Goal: Task Accomplishment & Management: Manage account settings

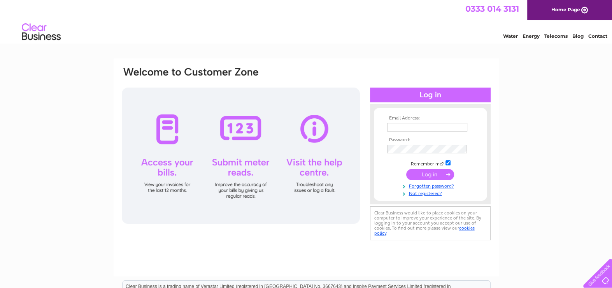
click at [410, 125] on input "text" at bounding box center [427, 127] width 80 height 9
type input "abbi.smith@caltonhouse.co.uk"
click at [431, 175] on input "submit" at bounding box center [430, 174] width 48 height 11
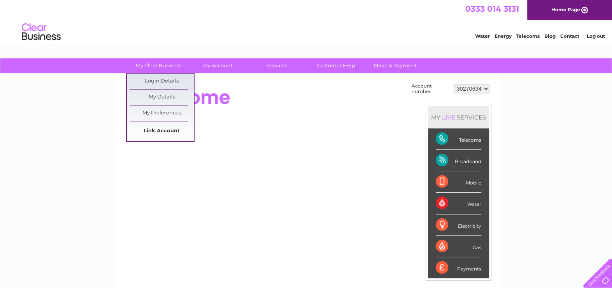
click at [161, 128] on link "Link Account" at bounding box center [162, 131] width 64 height 16
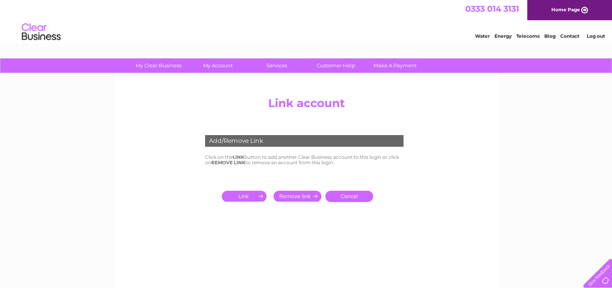
click at [248, 196] on input "submit" at bounding box center [246, 196] width 48 height 11
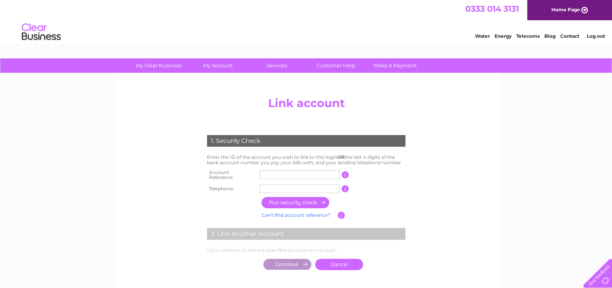
click at [278, 173] on input "text" at bounding box center [299, 174] width 80 height 9
type input "264499"
click at [296, 185] on input "text" at bounding box center [299, 188] width 80 height 9
type input "01209714222"
click at [299, 201] on input "button" at bounding box center [295, 202] width 68 height 11
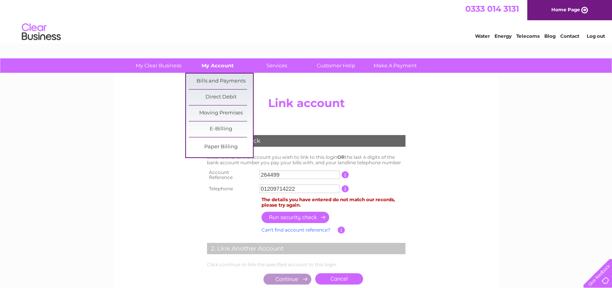
click at [212, 67] on link "My Account" at bounding box center [218, 65] width 64 height 14
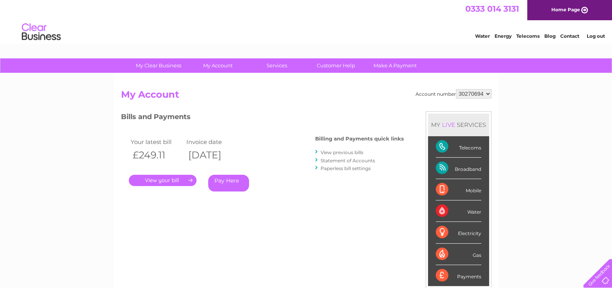
click at [486, 93] on select "30270694" at bounding box center [473, 93] width 35 height 9
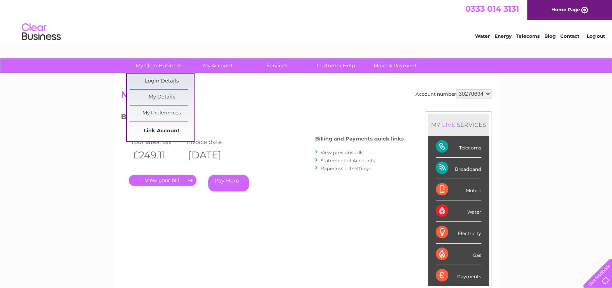
click at [161, 131] on link "Link Account" at bounding box center [162, 131] width 64 height 16
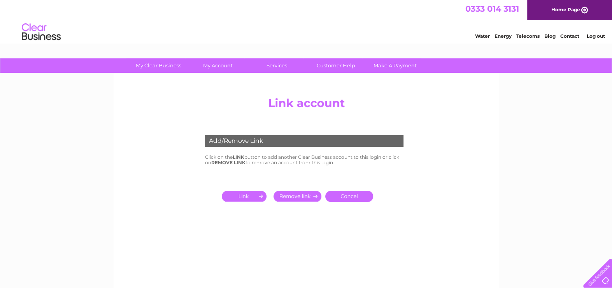
click at [243, 194] on input "submit" at bounding box center [246, 196] width 48 height 11
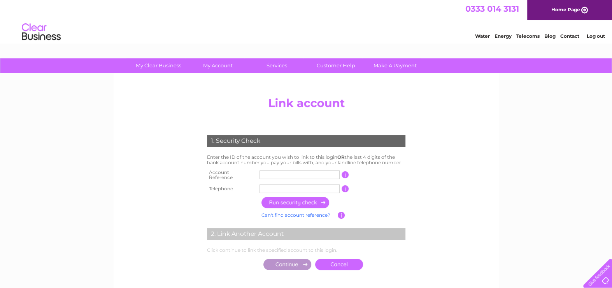
click at [268, 175] on input "text" at bounding box center [299, 174] width 80 height 9
type input "00264499"
click at [279, 187] on input "text" at bounding box center [299, 188] width 80 height 9
type input "01209714222"
click at [309, 198] on input "button" at bounding box center [295, 202] width 68 height 11
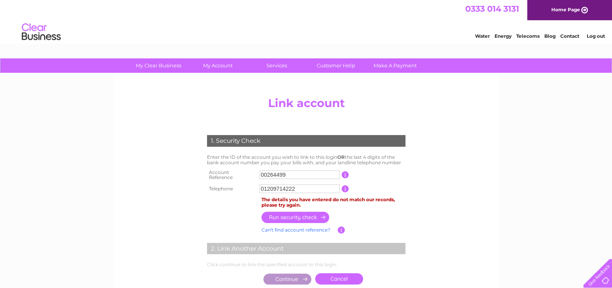
click at [594, 35] on link "Log out" at bounding box center [595, 36] width 18 height 6
